Goal: Task Accomplishment & Management: Use online tool/utility

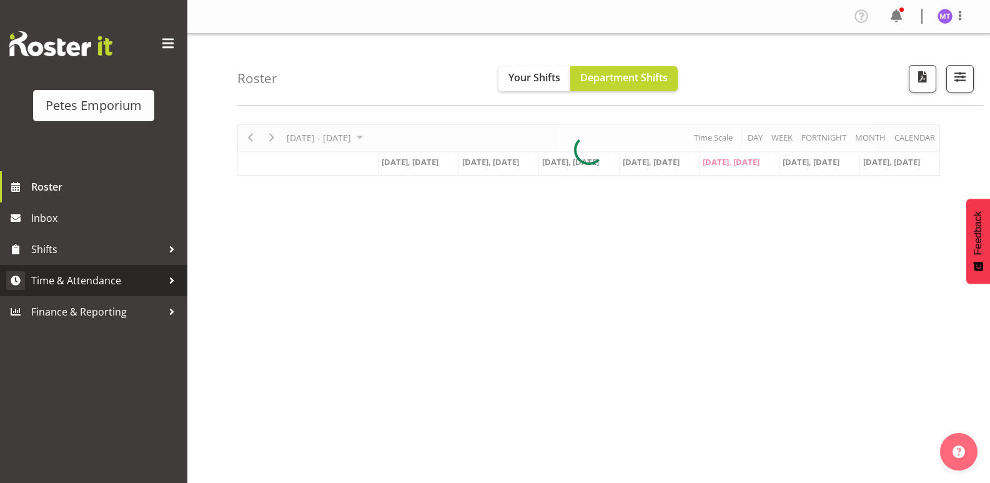
click at [115, 279] on span "Time & Attendance" at bounding box center [96, 280] width 131 height 19
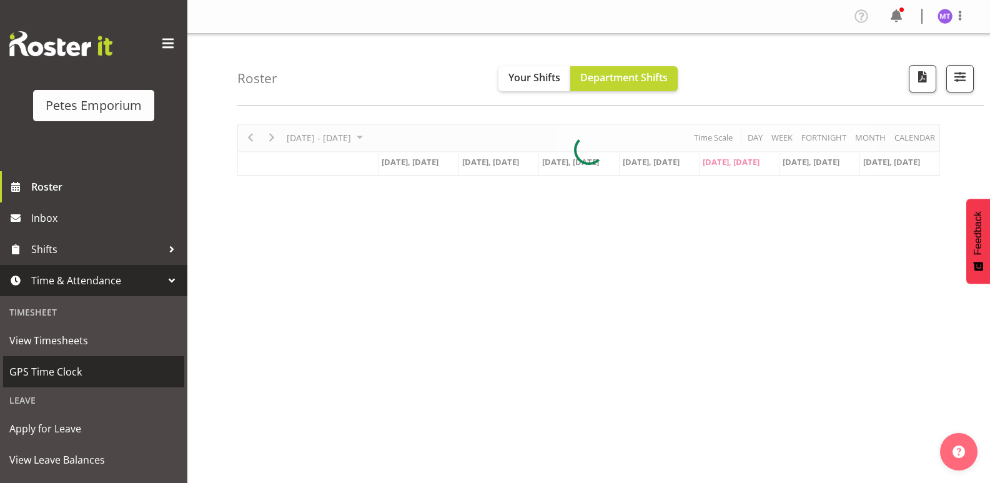
click at [85, 373] on span "GPS Time Clock" at bounding box center [93, 371] width 169 height 19
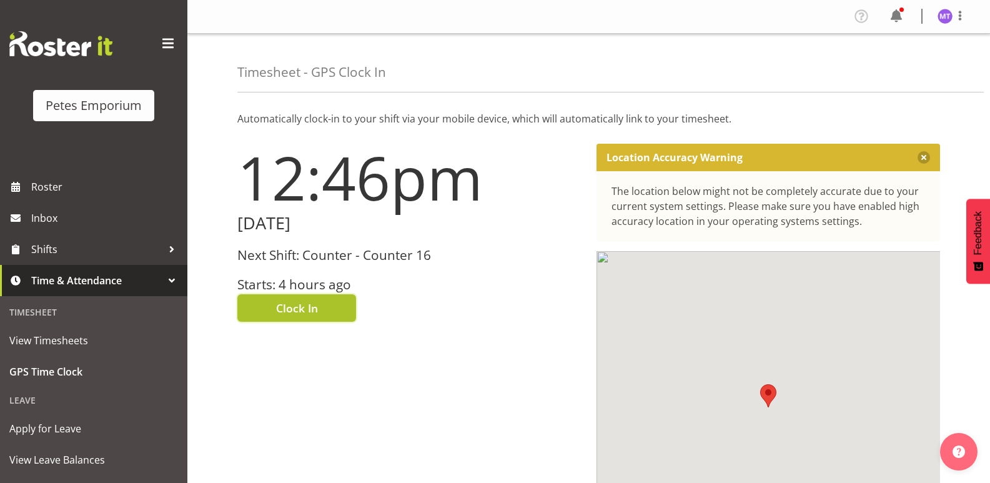
click at [295, 300] on span "Clock In" at bounding box center [297, 308] width 42 height 16
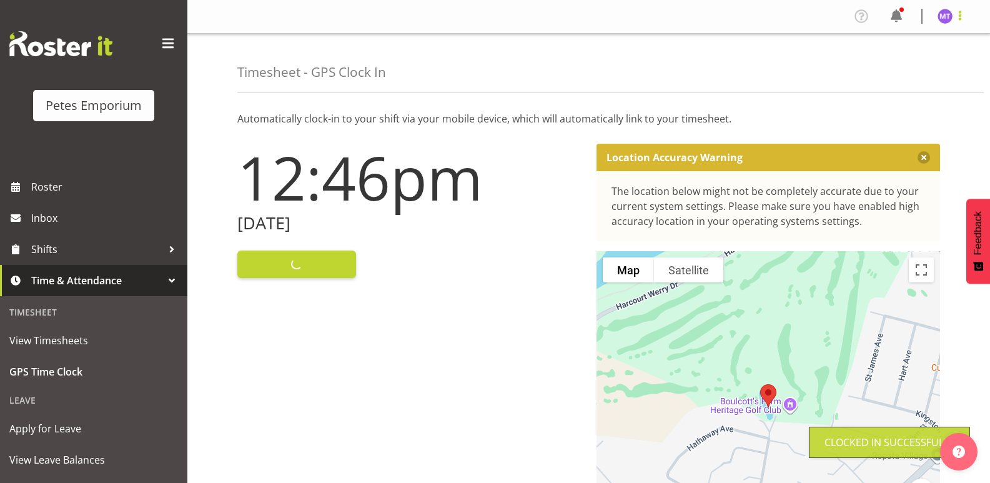
click at [960, 17] on span at bounding box center [960, 15] width 15 height 15
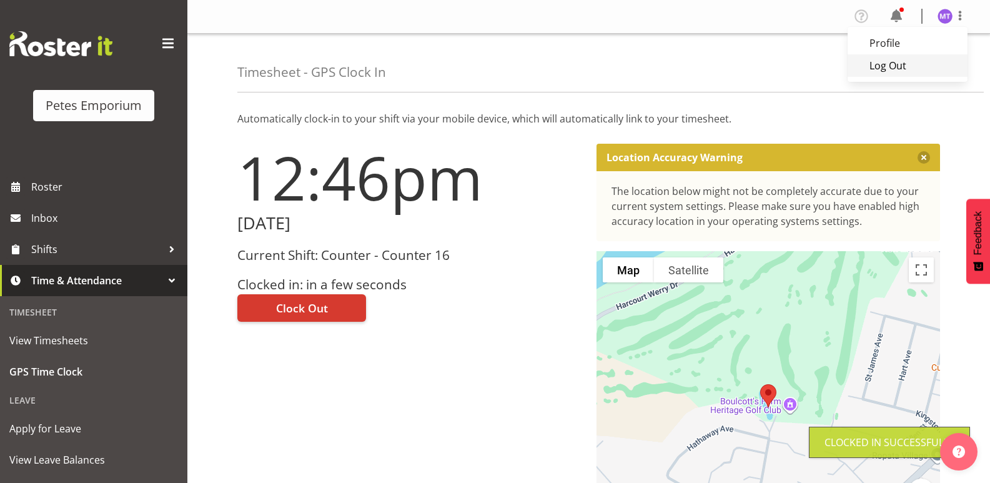
click at [913, 64] on link "Log Out" at bounding box center [908, 65] width 120 height 22
